Goal: Task Accomplishment & Management: Manage account settings

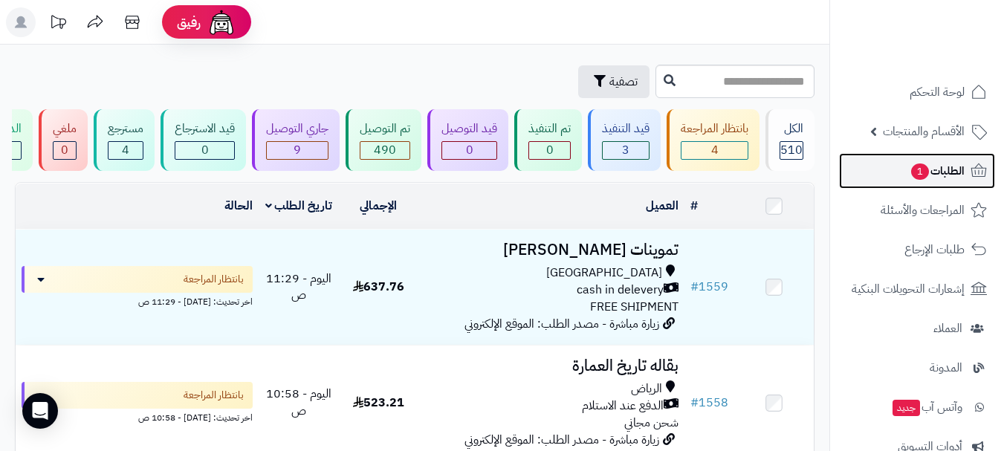
click at [920, 176] on span "1" at bounding box center [920, 171] width 18 height 16
click at [886, 170] on link "الطلبات 1" at bounding box center [917, 171] width 156 height 36
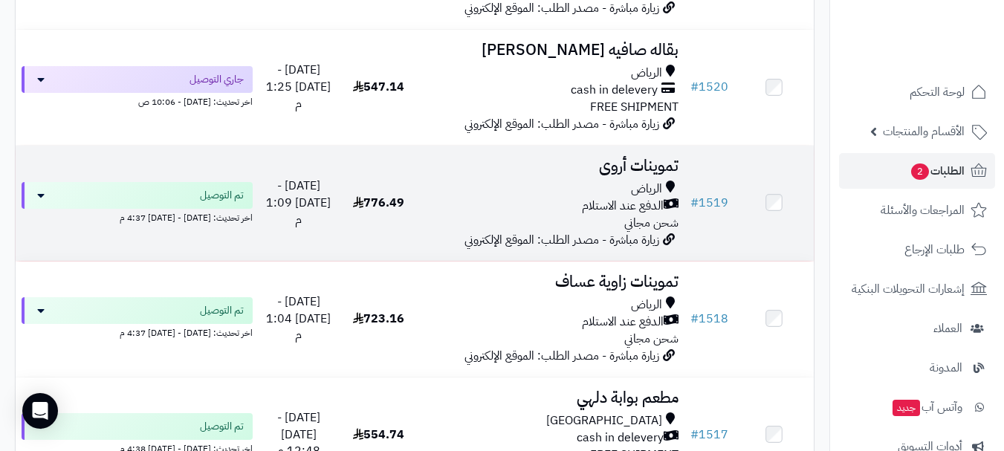
scroll to position [4755, 0]
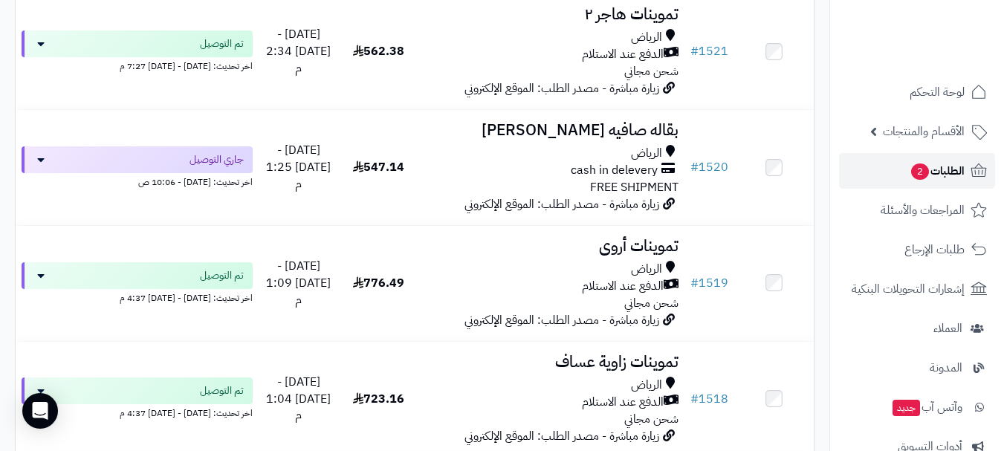
click at [926, 176] on span "الطلبات 2" at bounding box center [936, 170] width 55 height 21
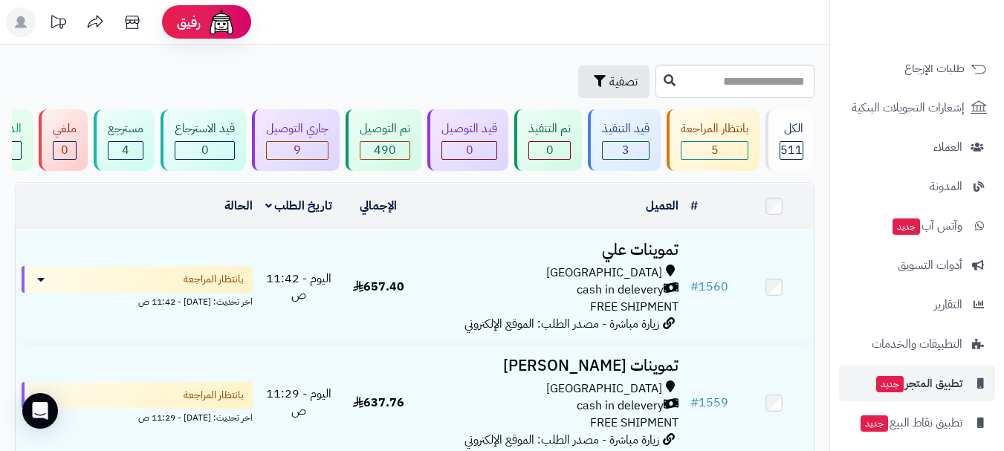
scroll to position [189, 0]
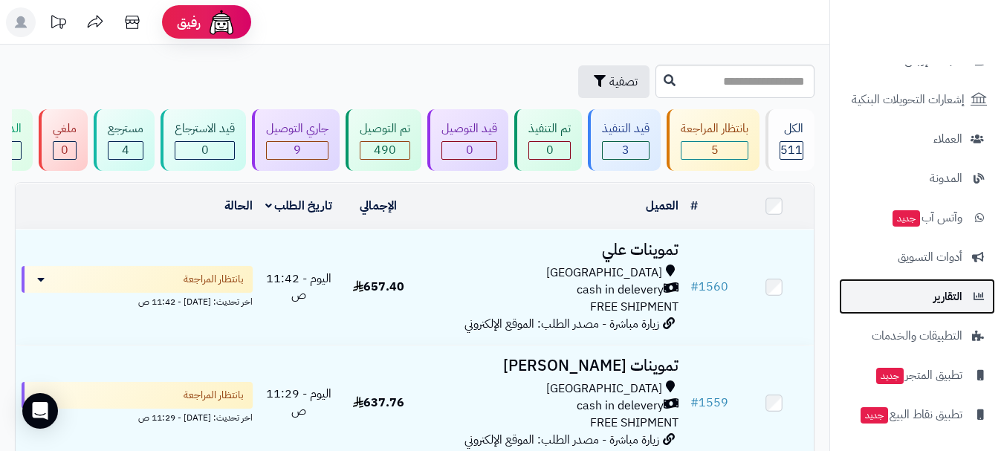
click at [943, 302] on span "التقارير" at bounding box center [947, 296] width 29 height 21
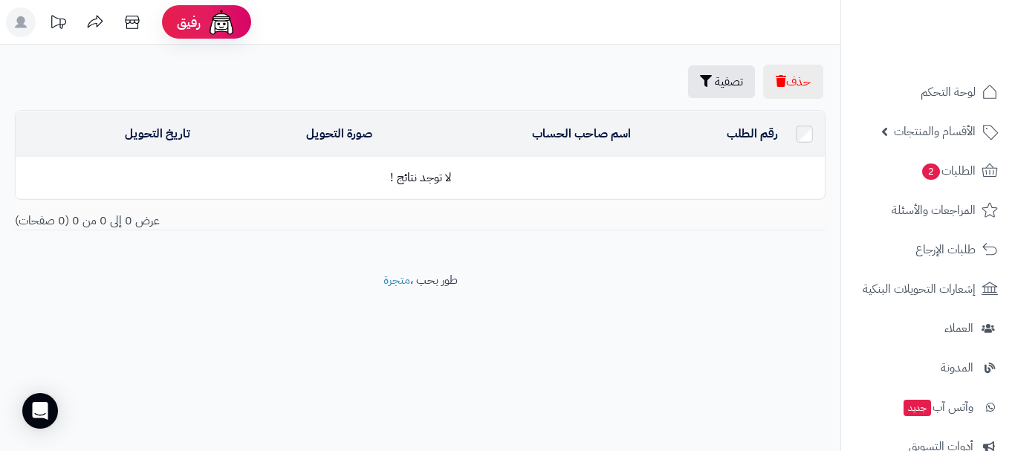
drag, startPoint x: 1014, startPoint y: 40, endPoint x: 1011, endPoint y: 59, distance: 19.5
click at [1011, 59] on div at bounding box center [927, 32] width 175 height 65
drag, startPoint x: 1009, startPoint y: 55, endPoint x: 1012, endPoint y: 79, distance: 24.7
click at [1012, 79] on div "رفيق ! الطلبات معالجة مكتمل إرجاع المنتجات العملاء المتواجدون الان 540 عملاء من…" at bounding box center [507, 225] width 1015 height 451
click at [1011, 65] on div "رفيق ! الطلبات معالجة مكتمل إرجاع المنتجات العملاء المتواجدون الان 540 عملاء من…" at bounding box center [507, 225] width 1015 height 451
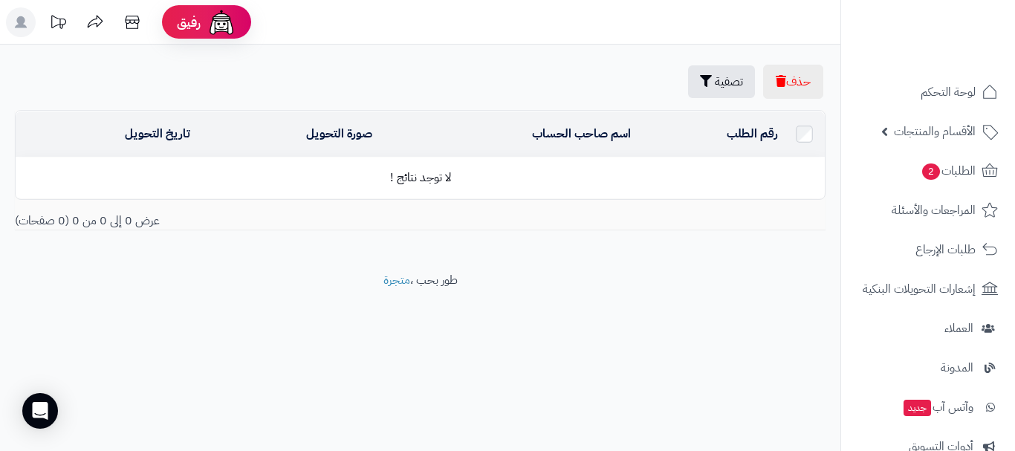
click at [485, 396] on div "رفيق ! الطلبات معالجة مكتمل إرجاع المنتجات العملاء المتواجدون الان 540 عملاء من…" at bounding box center [507, 225] width 1015 height 451
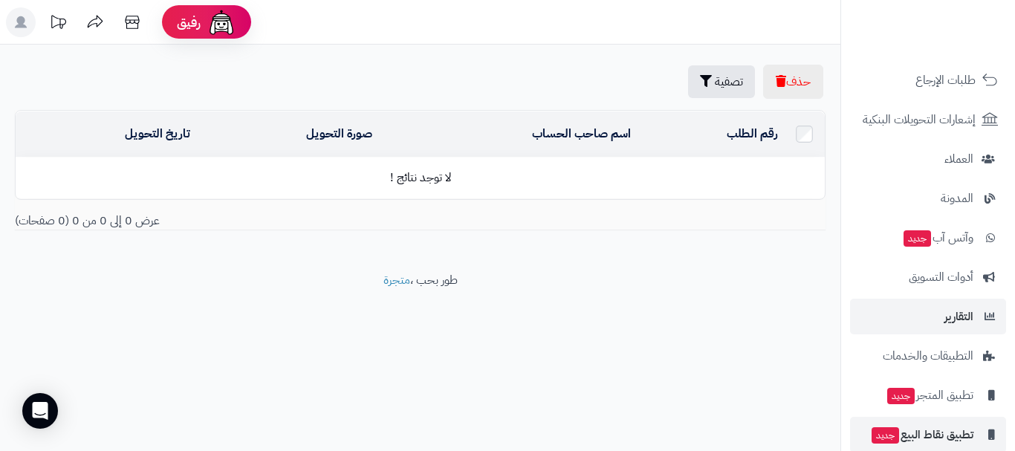
scroll to position [189, 0]
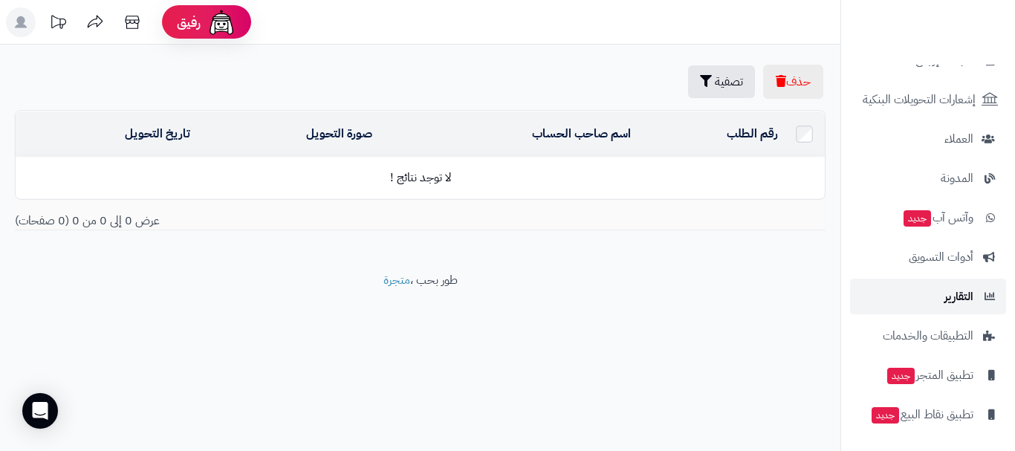
click at [961, 303] on span "التقارير" at bounding box center [958, 296] width 29 height 21
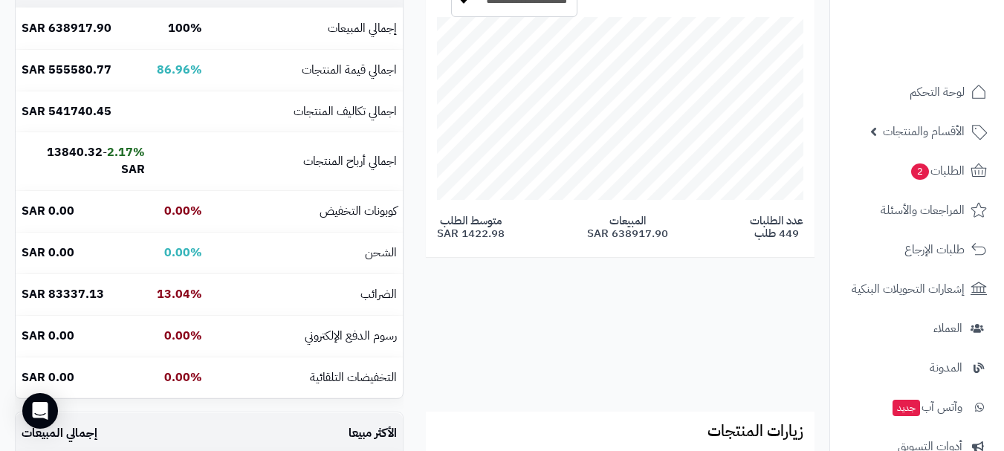
scroll to position [223, 0]
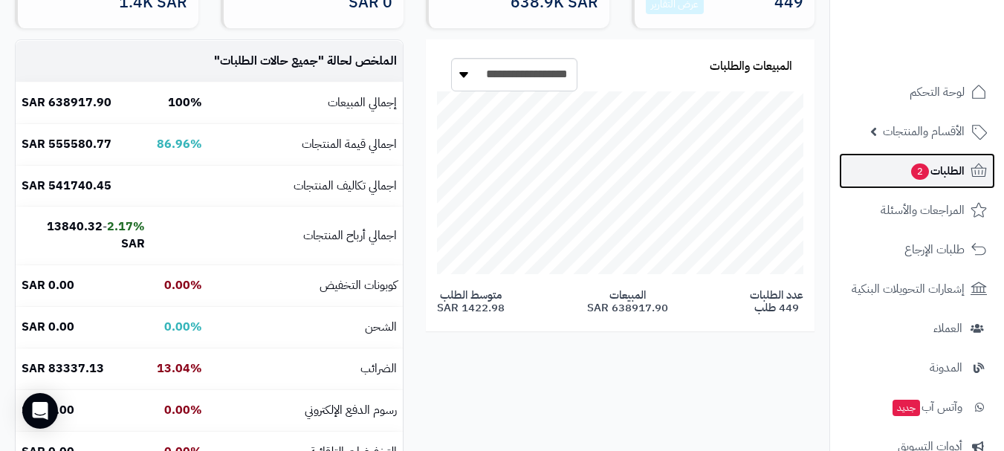
click at [946, 175] on span "الطلبات 2" at bounding box center [936, 170] width 55 height 21
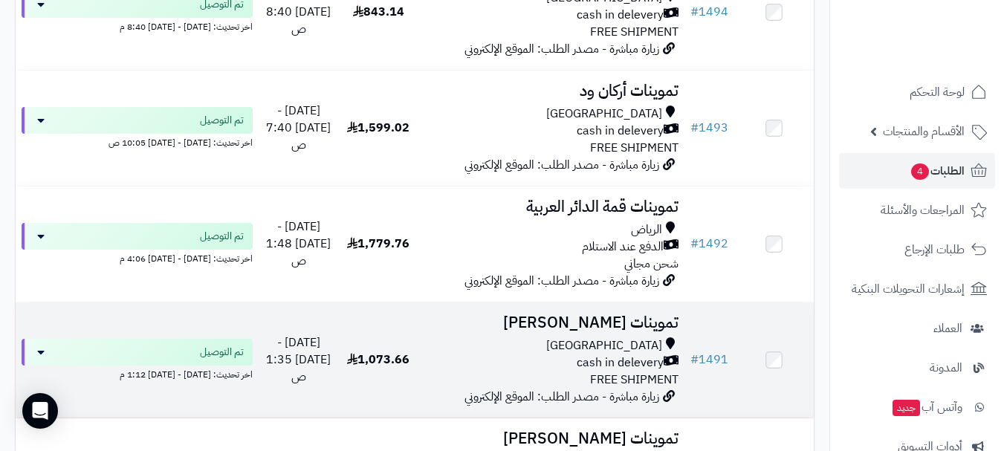
scroll to position [8172, 0]
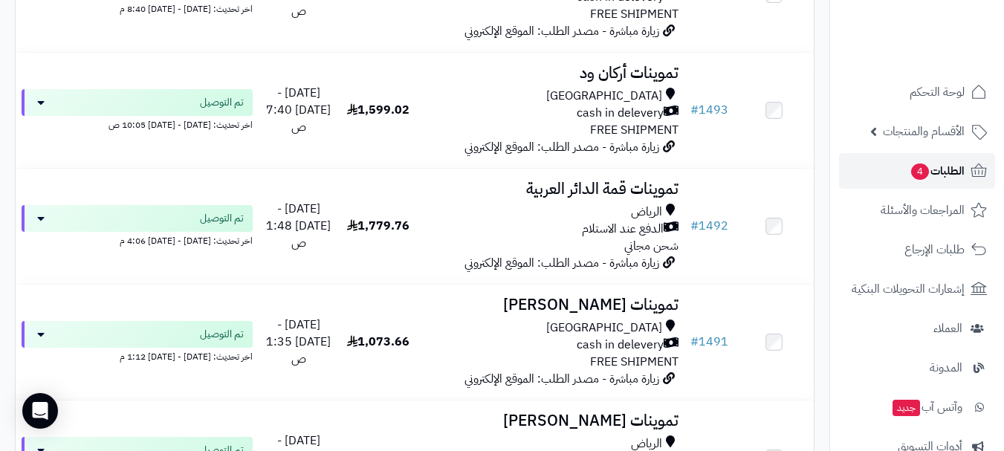
click at [951, 157] on link "الطلبات 4" at bounding box center [917, 171] width 156 height 36
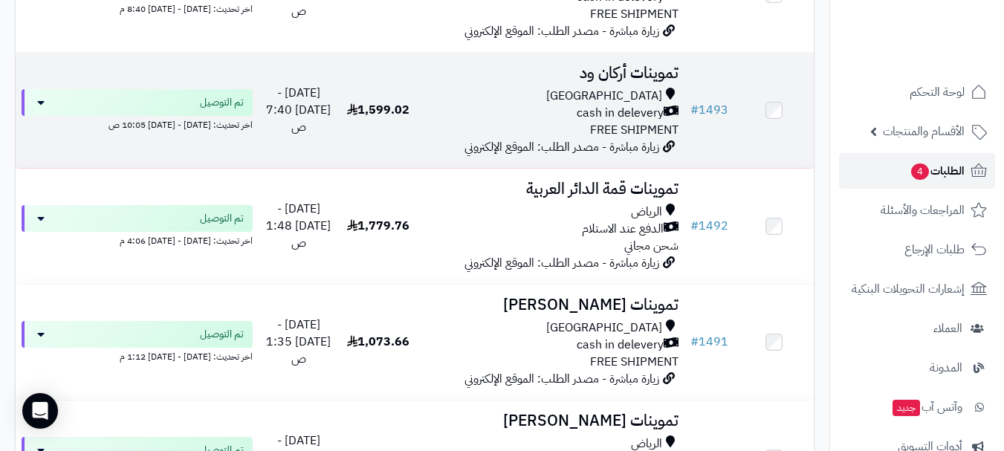
scroll to position [7977, 0]
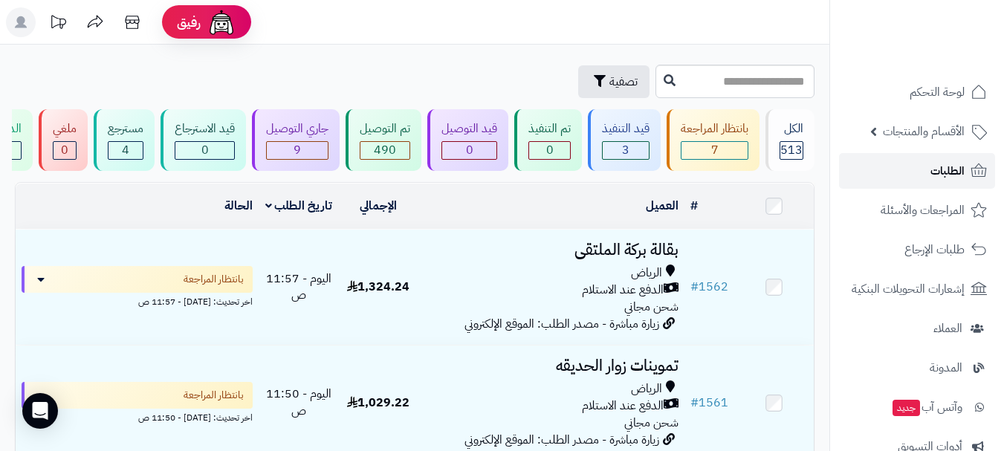
click at [931, 181] on link "الطلبات" at bounding box center [917, 171] width 156 height 36
click at [920, 180] on link "الطلبات" at bounding box center [917, 171] width 156 height 36
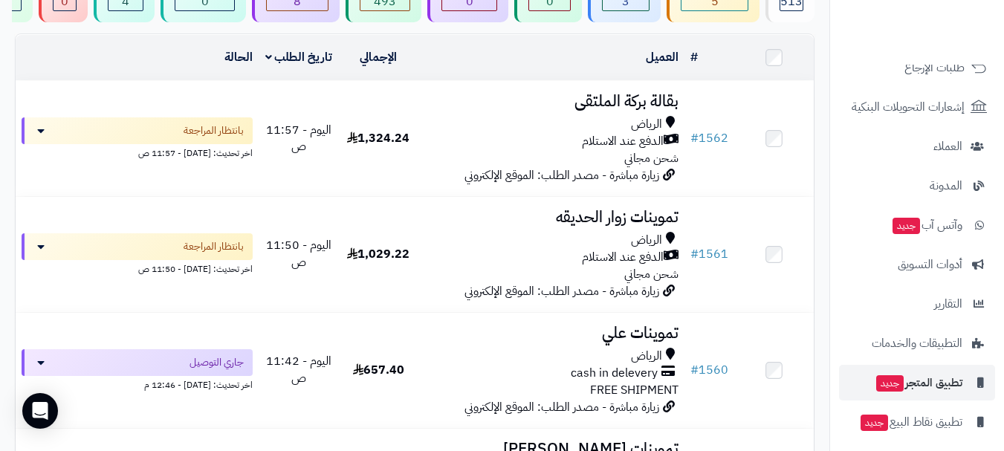
scroll to position [189, 0]
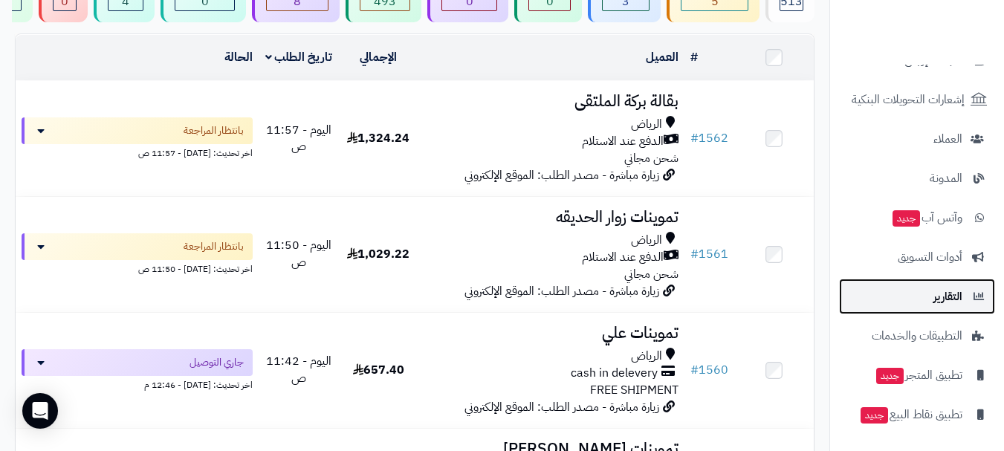
click at [941, 308] on link "التقارير" at bounding box center [917, 297] width 156 height 36
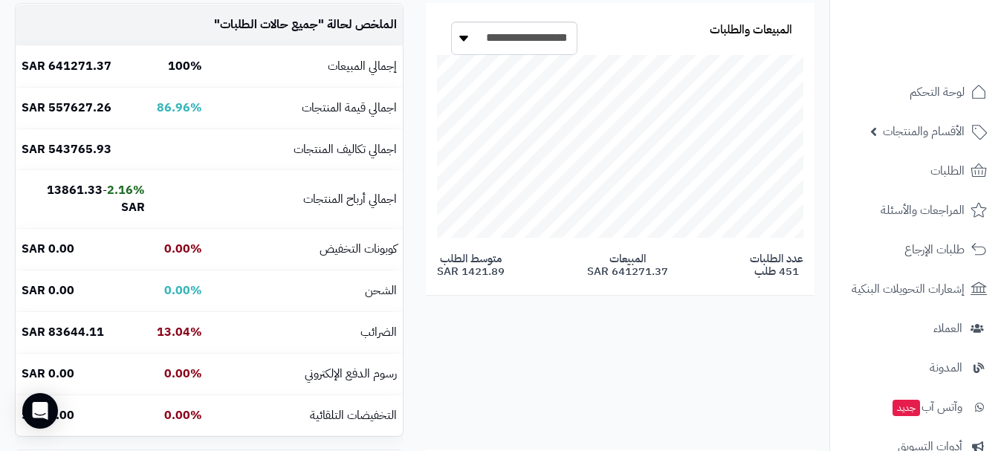
scroll to position [297, 0]
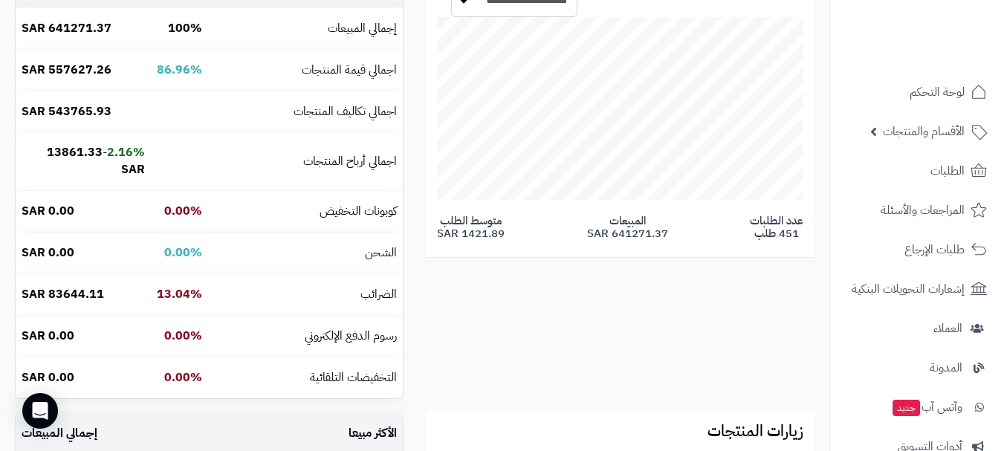
drag, startPoint x: 465, startPoint y: 249, endPoint x: 427, endPoint y: 249, distance: 37.9
click at [427, 249] on div "**********" at bounding box center [620, 111] width 389 height 292
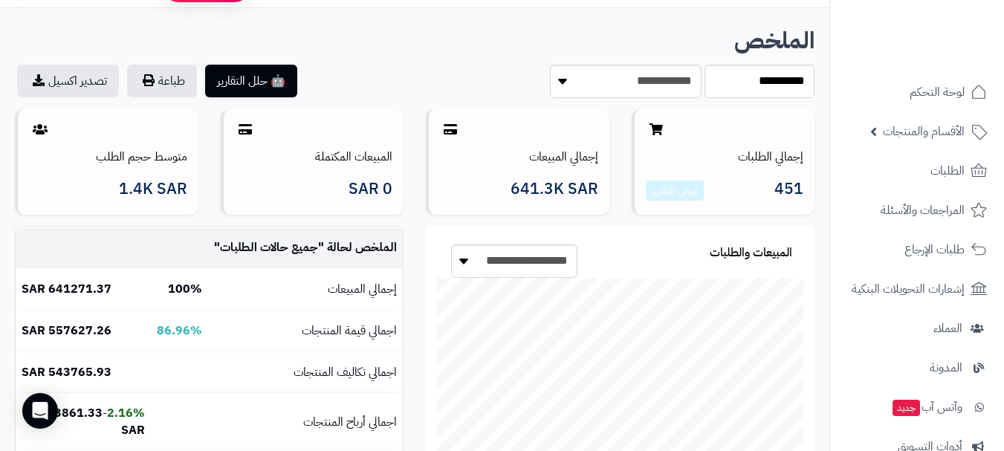
scroll to position [0, 0]
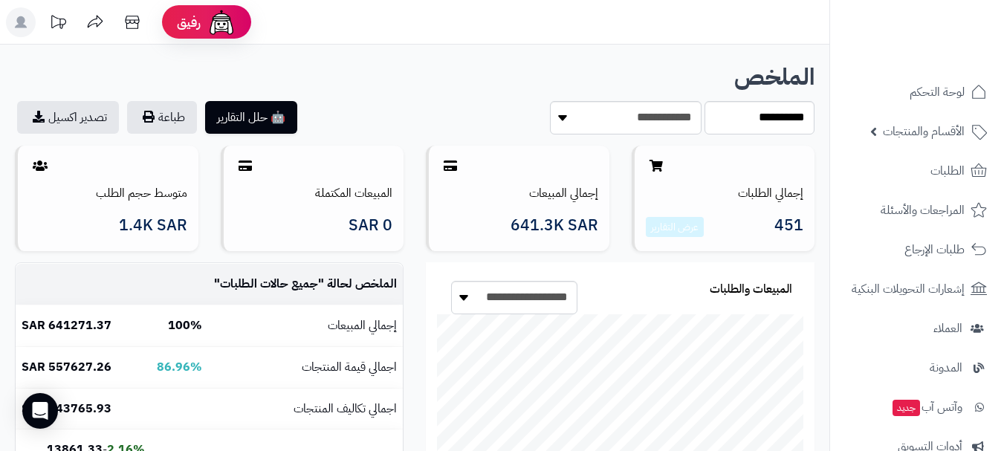
click at [371, 106] on div "🤖 حلل التقارير طباعة تصدير اكسيل" at bounding box center [209, 117] width 411 height 33
